Goal: Navigation & Orientation: Find specific page/section

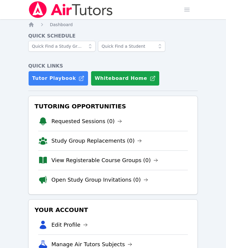
click at [199, 55] on div "Home Sessions Study Groups Students Messages Open user menu KeAndrea Baldwin Op…" at bounding box center [113, 167] width 226 height 335
